Goal: Information Seeking & Learning: Learn about a topic

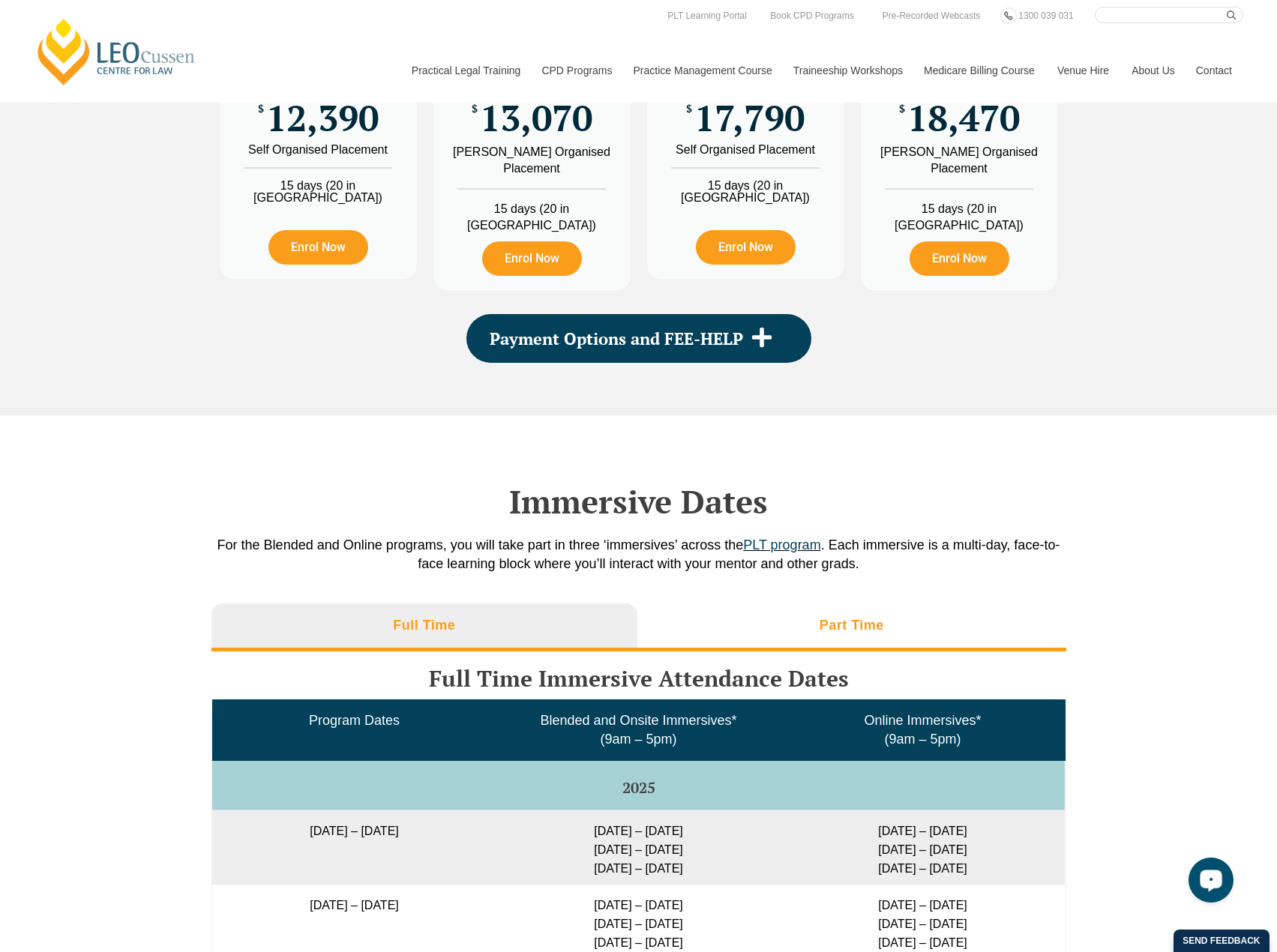
click at [809, 625] on li "Part Time" at bounding box center [852, 628] width 429 height 48
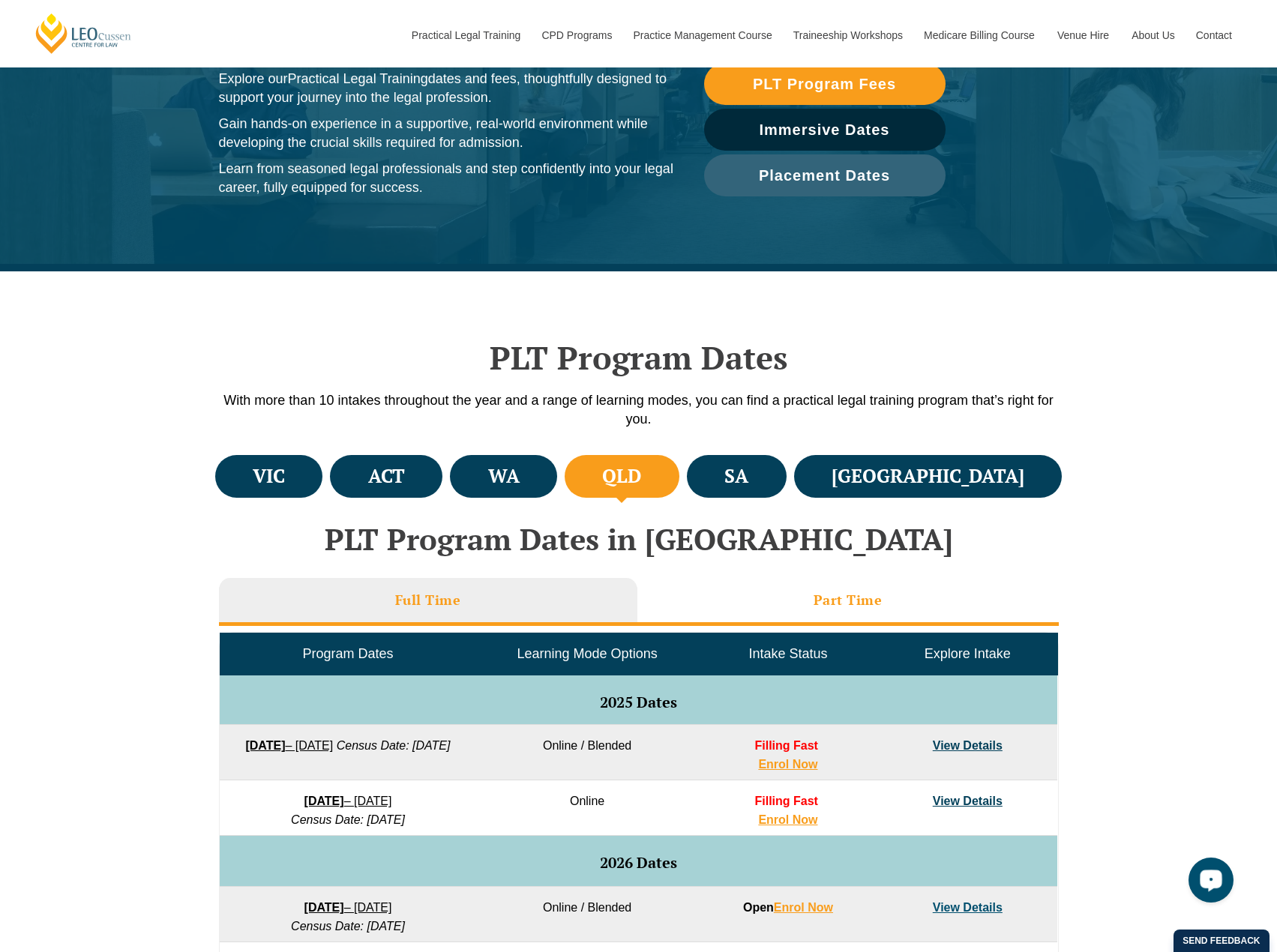
scroll to position [375, 0]
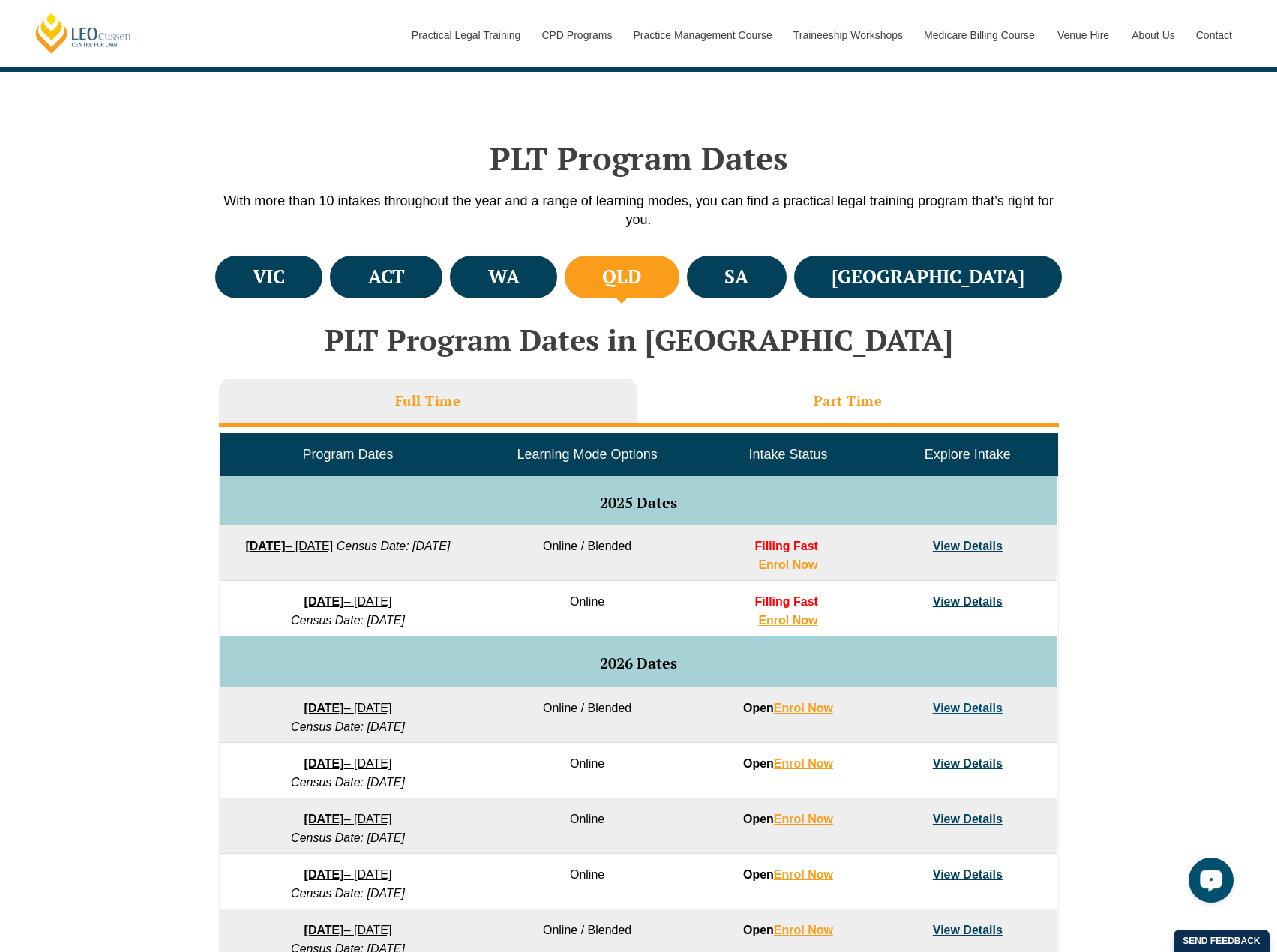
click at [822, 392] on h3 "Part Time" at bounding box center [848, 401] width 69 height 18
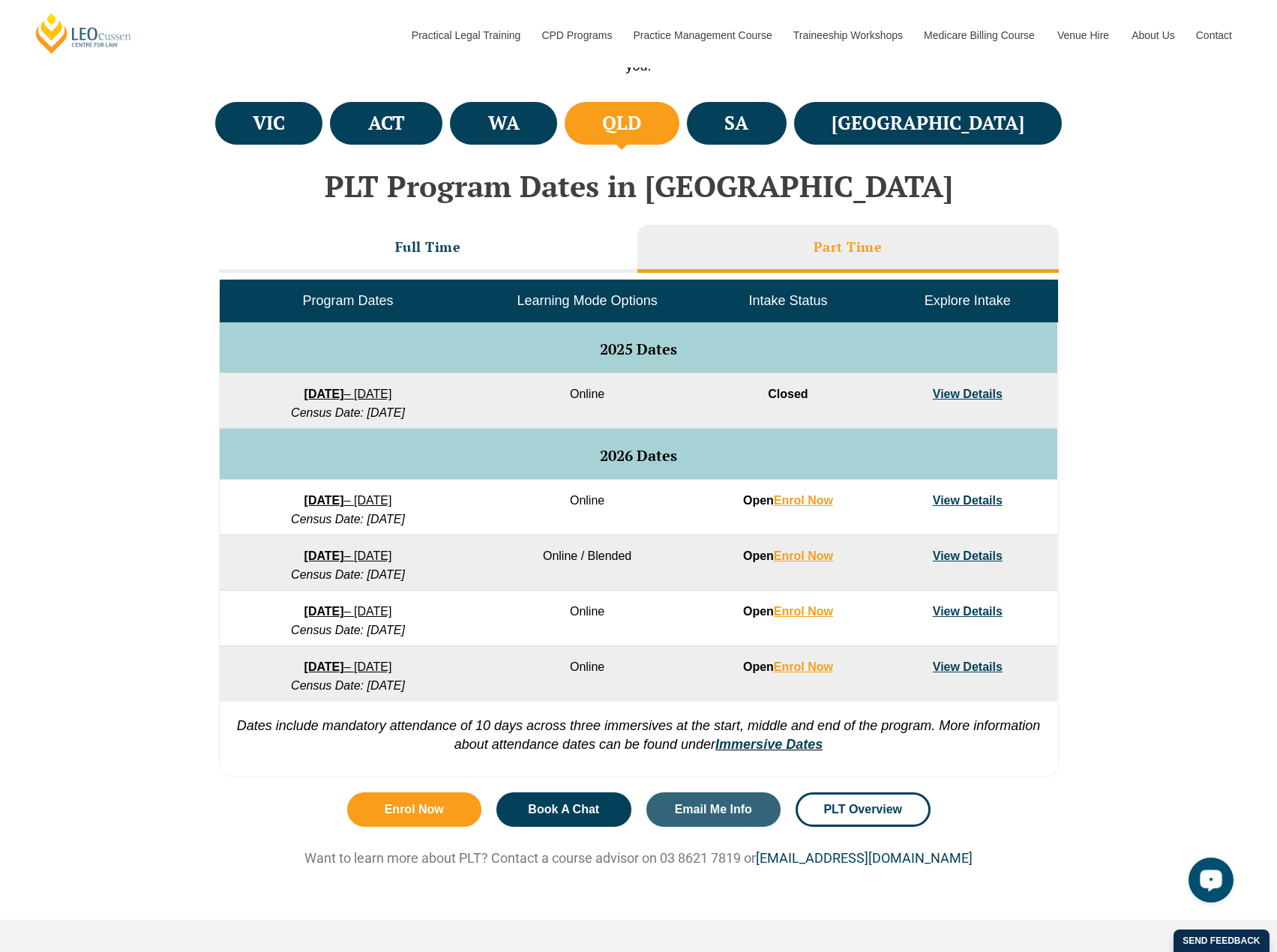
scroll to position [600, 0]
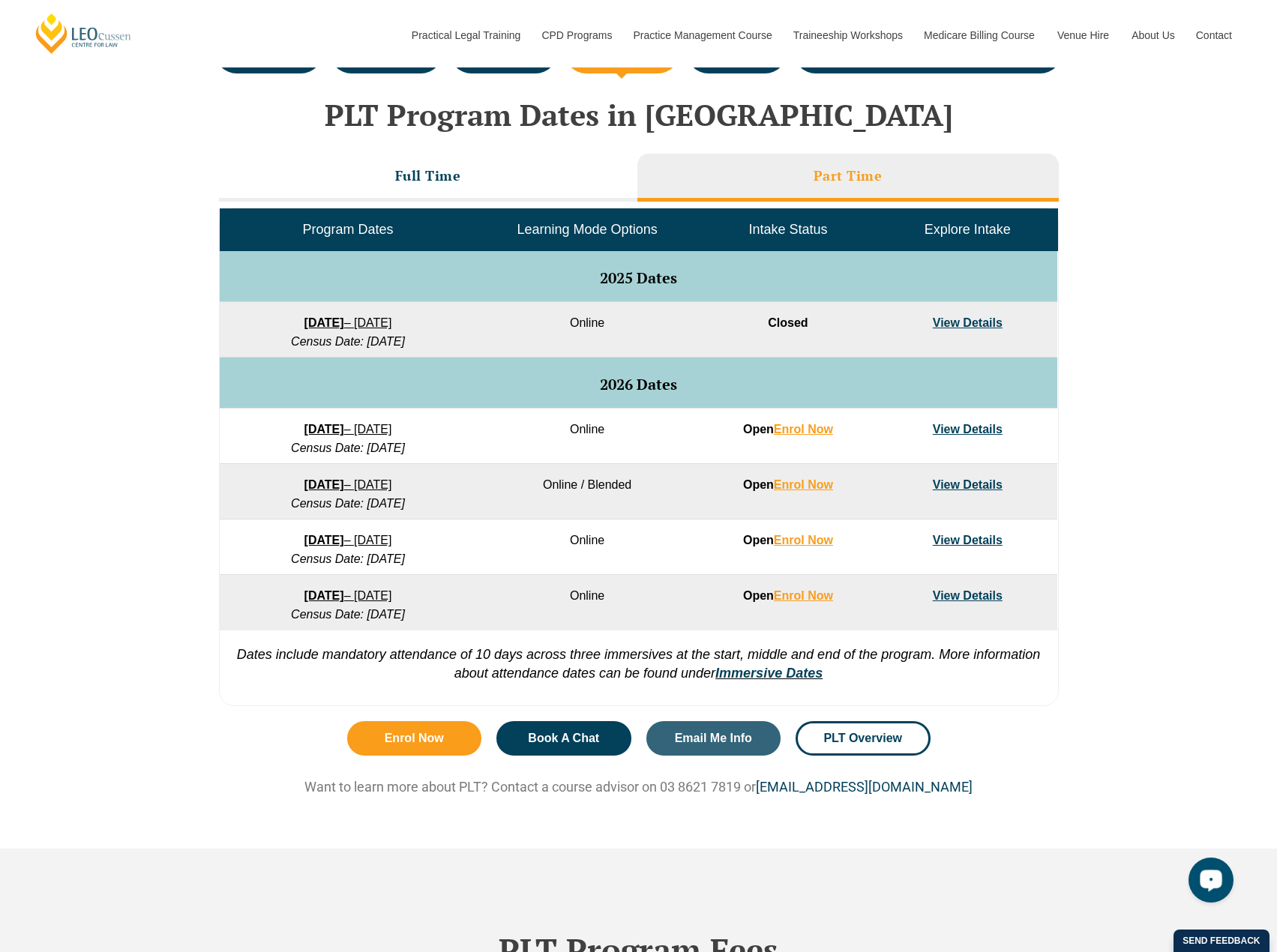
drag, startPoint x: 404, startPoint y: 448, endPoint x: 382, endPoint y: 444, distance: 22.4
click at [382, 444] on em "Census Date: [DATE]" at bounding box center [347, 448] width 114 height 13
